Goal: Transaction & Acquisition: Register for event/course

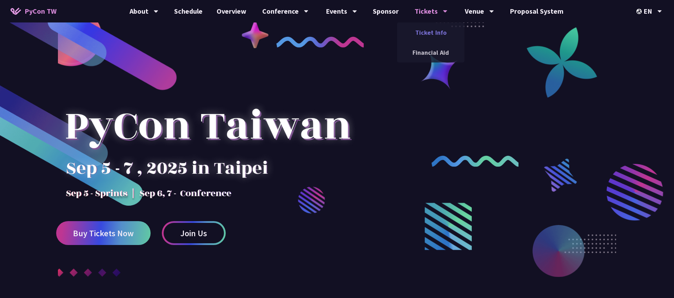
click at [432, 30] on link "Ticket Info" at bounding box center [430, 32] width 67 height 17
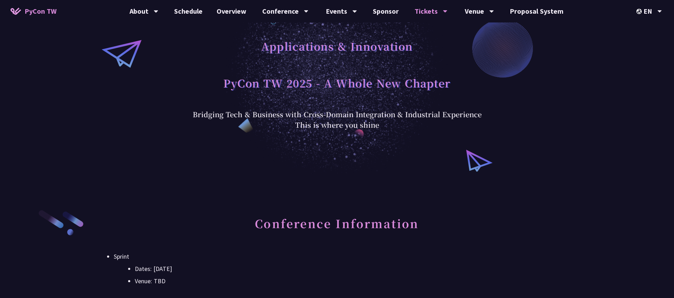
scroll to position [24, 0]
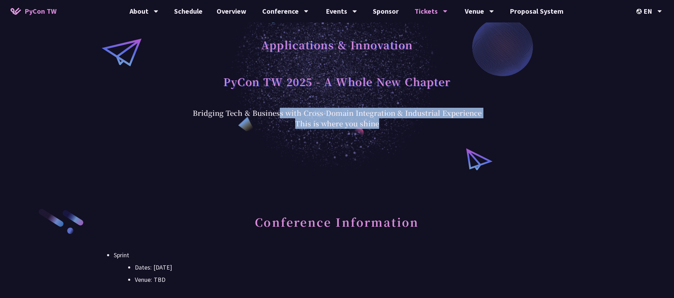
drag, startPoint x: 278, startPoint y: 110, endPoint x: 389, endPoint y: 133, distance: 113.5
click at [389, 133] on div "Applications & Innovation PyCon TW 2025 - A Whole New Chapter Bridging Tech & B…" at bounding box center [337, 74] width 674 height 197
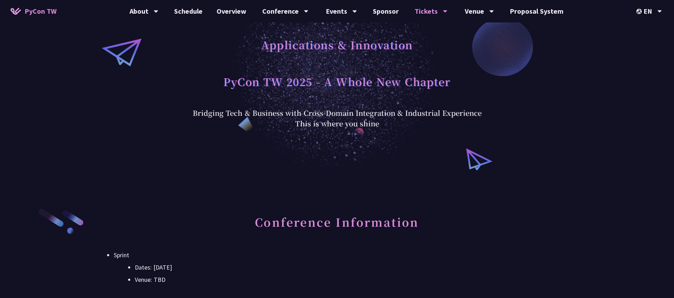
drag, startPoint x: 351, startPoint y: 107, endPoint x: 399, endPoint y: 142, distance: 59.2
click at [399, 142] on div "Applications & Innovation PyCon TW 2025 - A Whole New Chapter Bridging Tech & B…" at bounding box center [337, 74] width 674 height 197
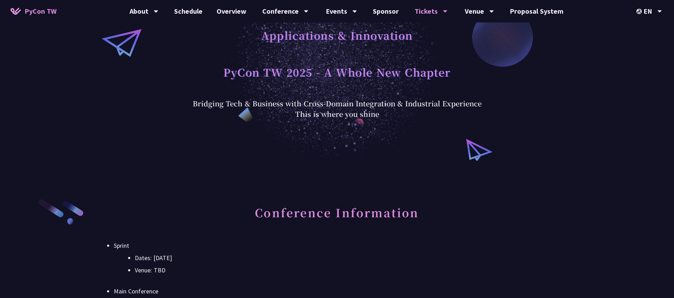
scroll to position [35, 0]
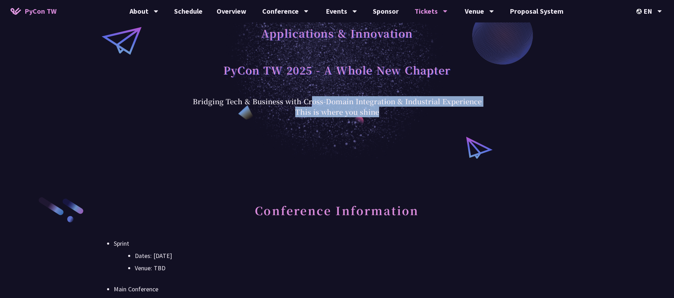
drag, startPoint x: 310, startPoint y: 105, endPoint x: 467, endPoint y: 139, distance: 160.9
click at [467, 139] on div "Applications & Innovation PyCon TW 2025 - A Whole New Chapter Bridging Tech & B…" at bounding box center [337, 63] width 674 height 197
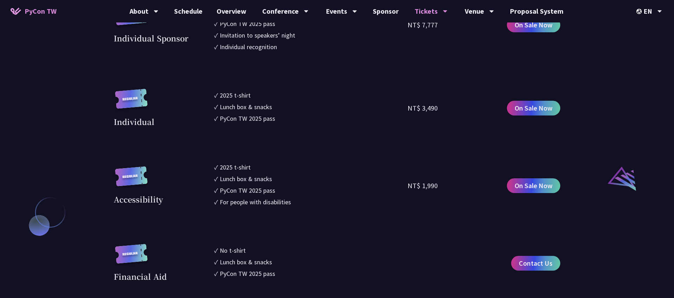
scroll to position [644, 0]
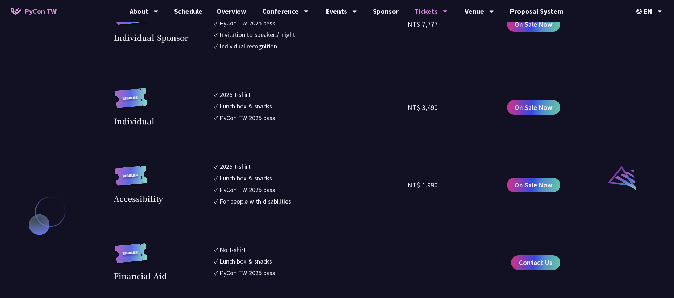
drag, startPoint x: 251, startPoint y: 153, endPoint x: 303, endPoint y: 190, distance: 63.9
click at [303, 190] on section "Corporate ✓ 2025 t-shirt ✓ Lunch box & snacks ✓ PyCon TW 2025 pass ✓ Reimbursem…" at bounding box center [337, 45] width 447 height 473
click at [303, 190] on li "✓ PyCon TW 2025 pass" at bounding box center [311, 189] width 194 height 9
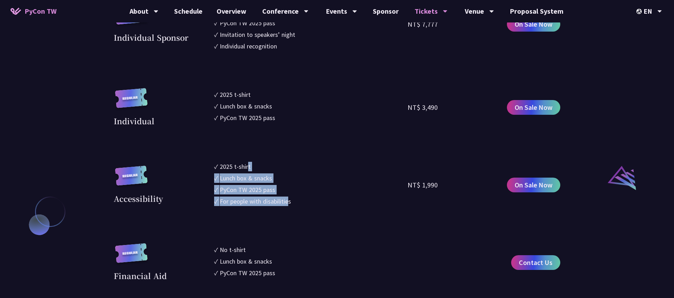
drag, startPoint x: 249, startPoint y: 169, endPoint x: 290, endPoint y: 202, distance: 53.2
click at [290, 202] on ul "✓ 2025 t-shirt ✓ Lunch box & snacks ✓ PyCon TW 2025 pass ✓ For people with disa…" at bounding box center [311, 185] width 194 height 46
click at [290, 202] on div "For people with disabilities" at bounding box center [255, 201] width 71 height 9
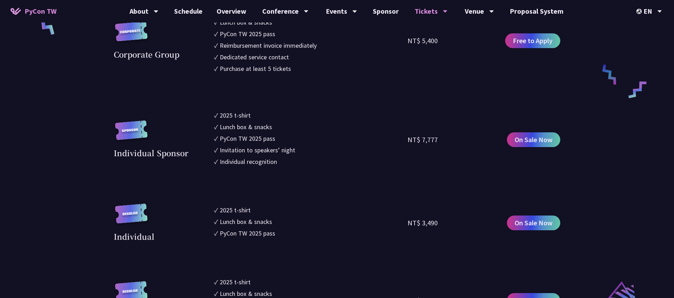
scroll to position [525, 0]
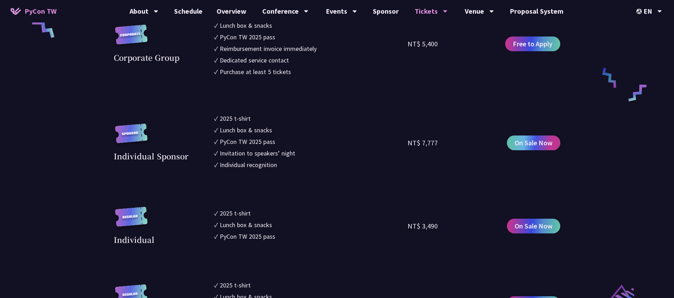
click at [518, 144] on span "On Sale Now" at bounding box center [534, 143] width 38 height 11
